Goal: Check status: Check status

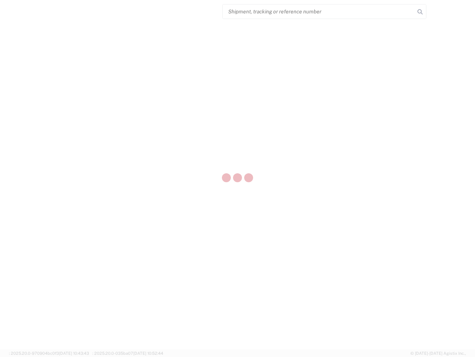
select select "US"
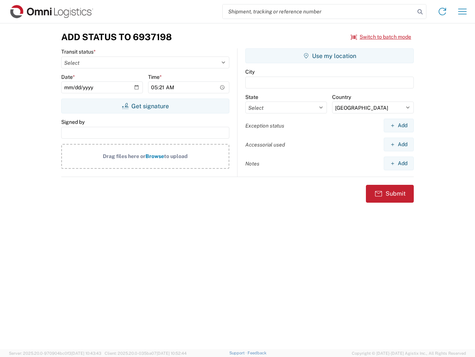
click at [319, 12] on input "search" at bounding box center [319, 11] width 192 height 14
click at [420, 12] on icon at bounding box center [420, 12] width 10 height 10
click at [443, 12] on icon at bounding box center [443, 12] width 12 height 12
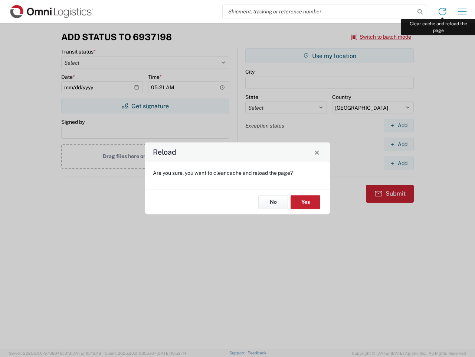
click at [463, 12] on div "Reload Are you sure, you want to clear cache and reload the page? No Yes" at bounding box center [237, 178] width 475 height 357
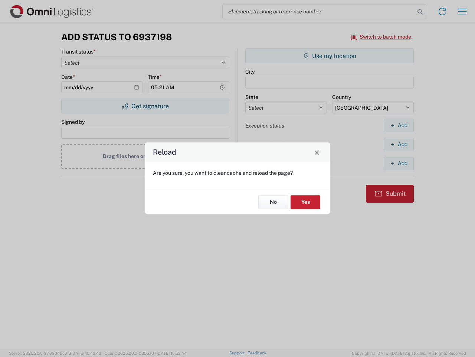
click at [381, 37] on div "Reload Are you sure, you want to clear cache and reload the page? No Yes" at bounding box center [237, 178] width 475 height 357
click at [145, 106] on div "Reload Are you sure, you want to clear cache and reload the page? No Yes" at bounding box center [237, 178] width 475 height 357
click at [330, 56] on div "Reload Are you sure, you want to clear cache and reload the page? No Yes" at bounding box center [237, 178] width 475 height 357
click at [399, 125] on div "Reload Are you sure, you want to clear cache and reload the page? No Yes" at bounding box center [237, 178] width 475 height 357
click at [399, 144] on div "Reload Are you sure, you want to clear cache and reload the page? No Yes" at bounding box center [237, 178] width 475 height 357
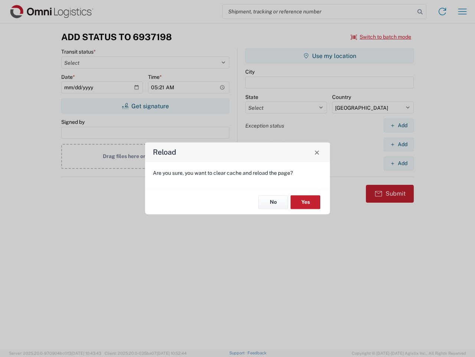
click at [399, 163] on div "Reload Are you sure, you want to clear cache and reload the page? No Yes" at bounding box center [237, 178] width 475 height 357
